Goal: Register for event/course

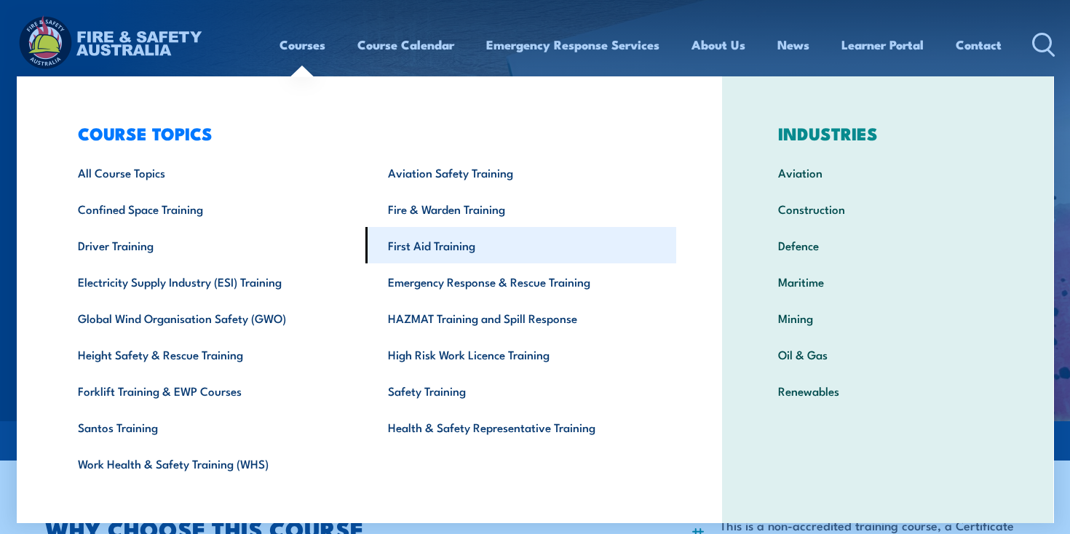
scroll to position [13, 0]
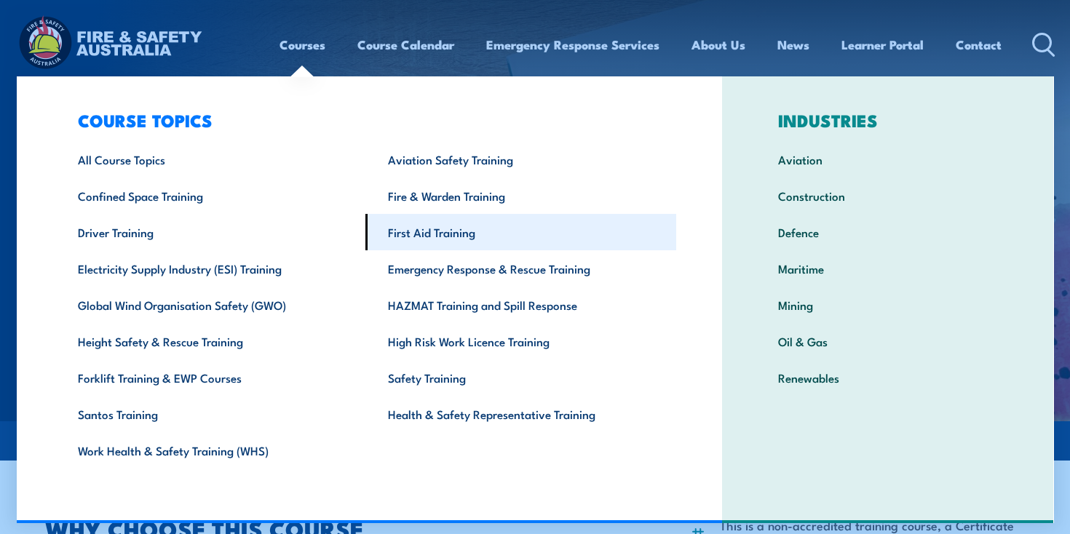
click at [440, 230] on link "First Aid Training" at bounding box center [520, 232] width 311 height 36
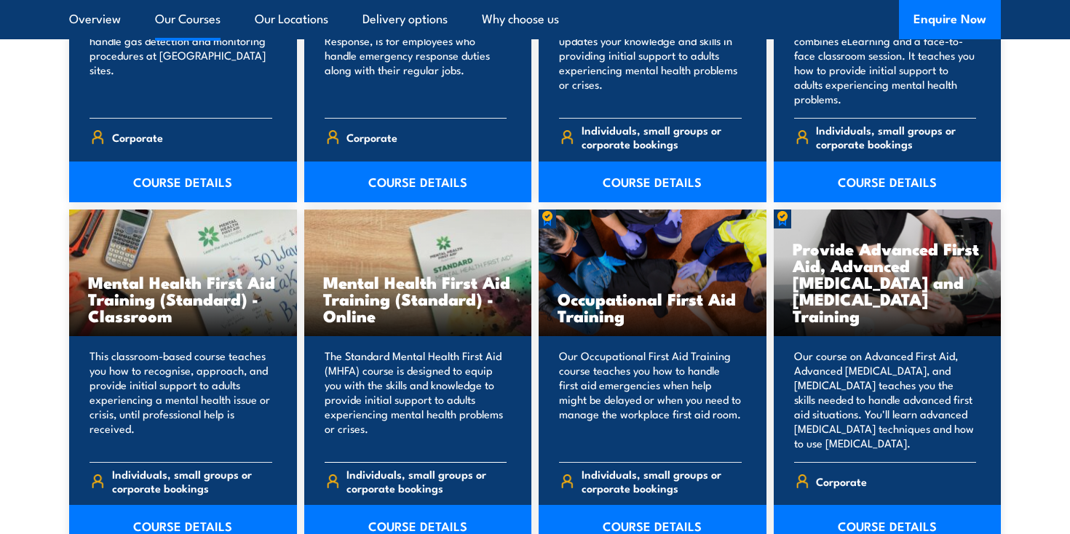
scroll to position [1387, 0]
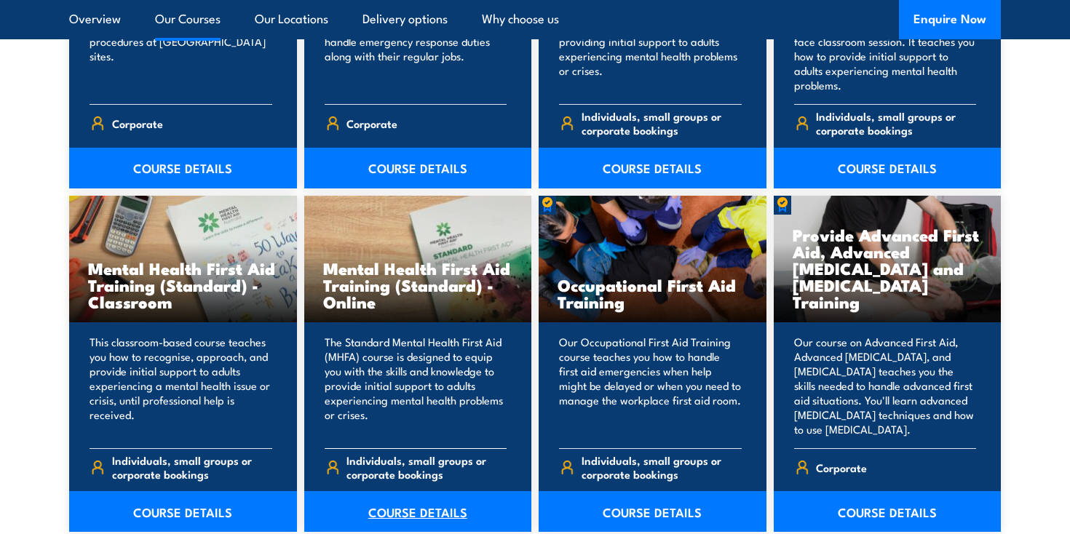
click at [413, 512] on link "COURSE DETAILS" at bounding box center [418, 511] width 228 height 41
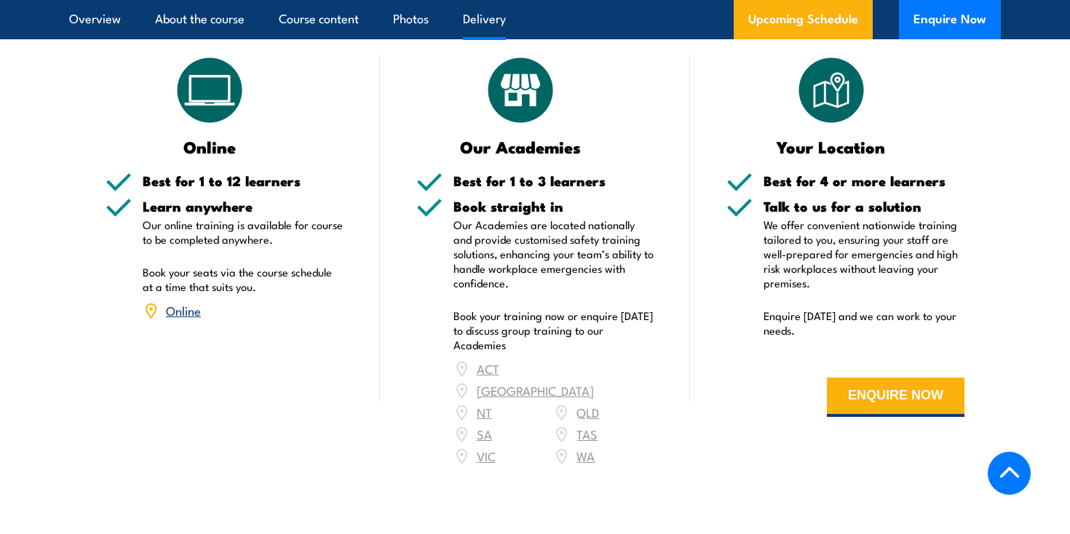
scroll to position [2467, 0]
click at [179, 302] on link "Online" at bounding box center [183, 310] width 35 height 17
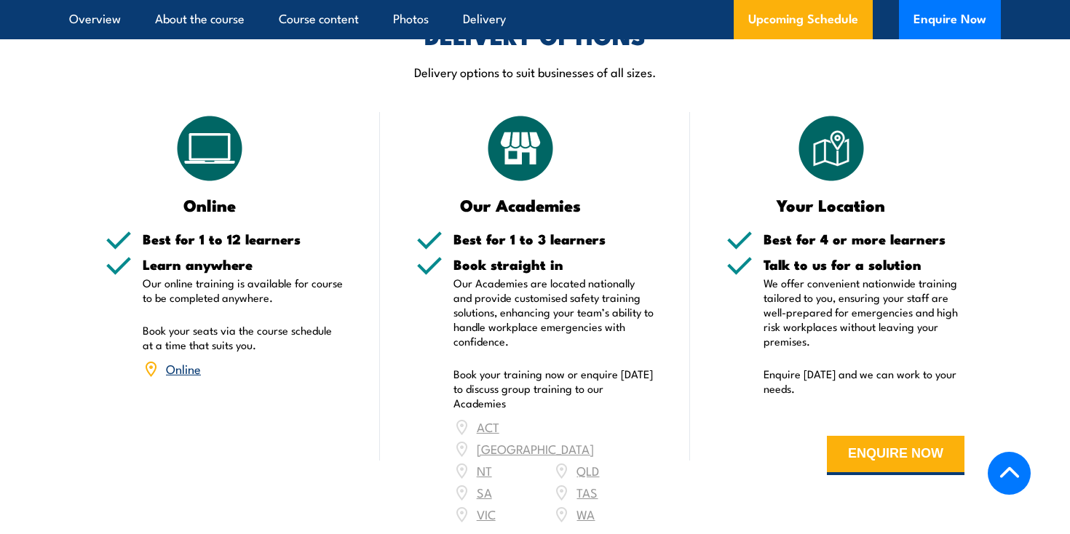
scroll to position [2211, 0]
